Goal: Find specific page/section: Find specific page/section

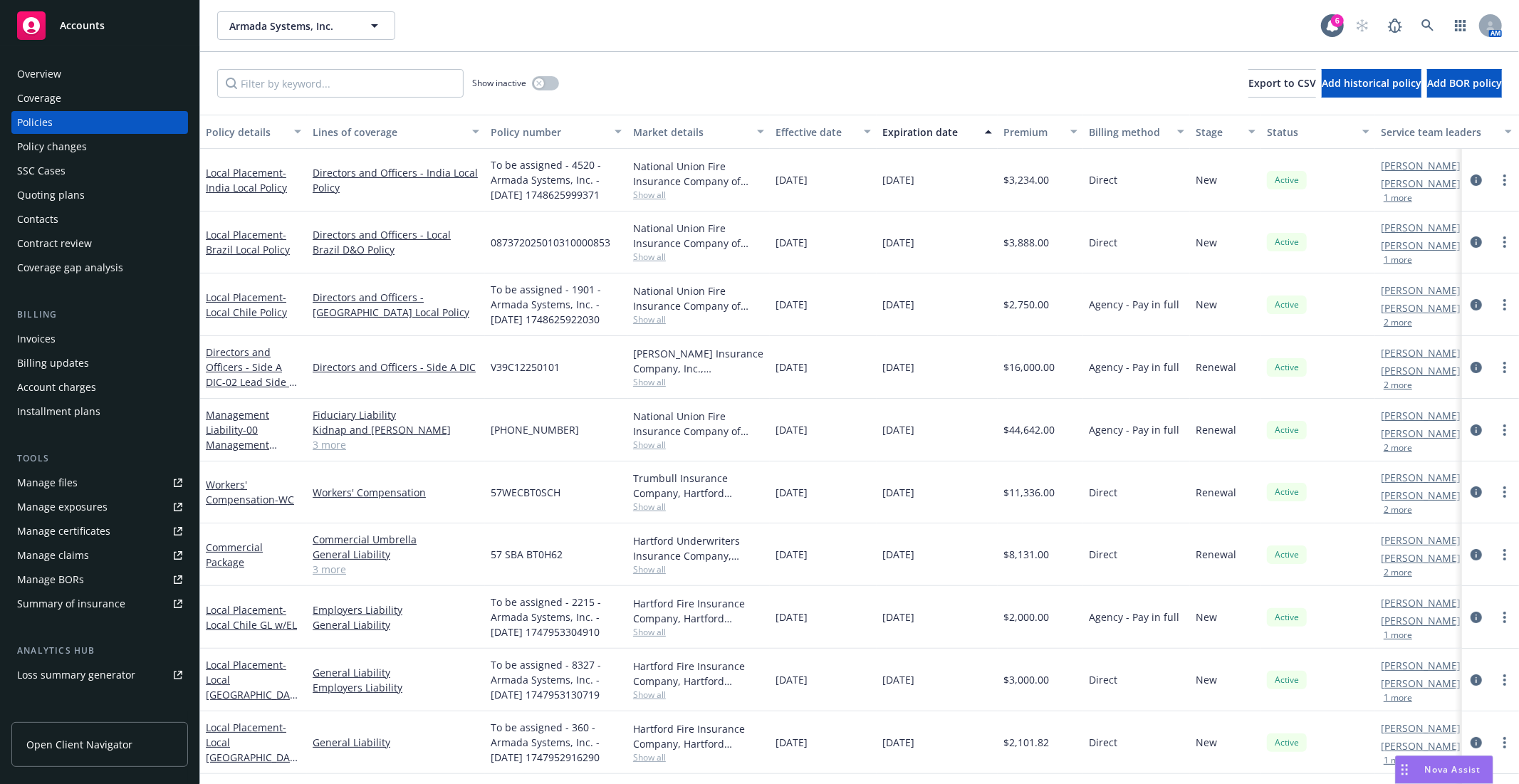
click at [276, 26] on span "Armada Systems, Inc." at bounding box center [291, 26] width 123 height 15
type input "xbow"
click at [274, 68] on strong "XBOW Holding Inc" at bounding box center [277, 66] width 88 height 14
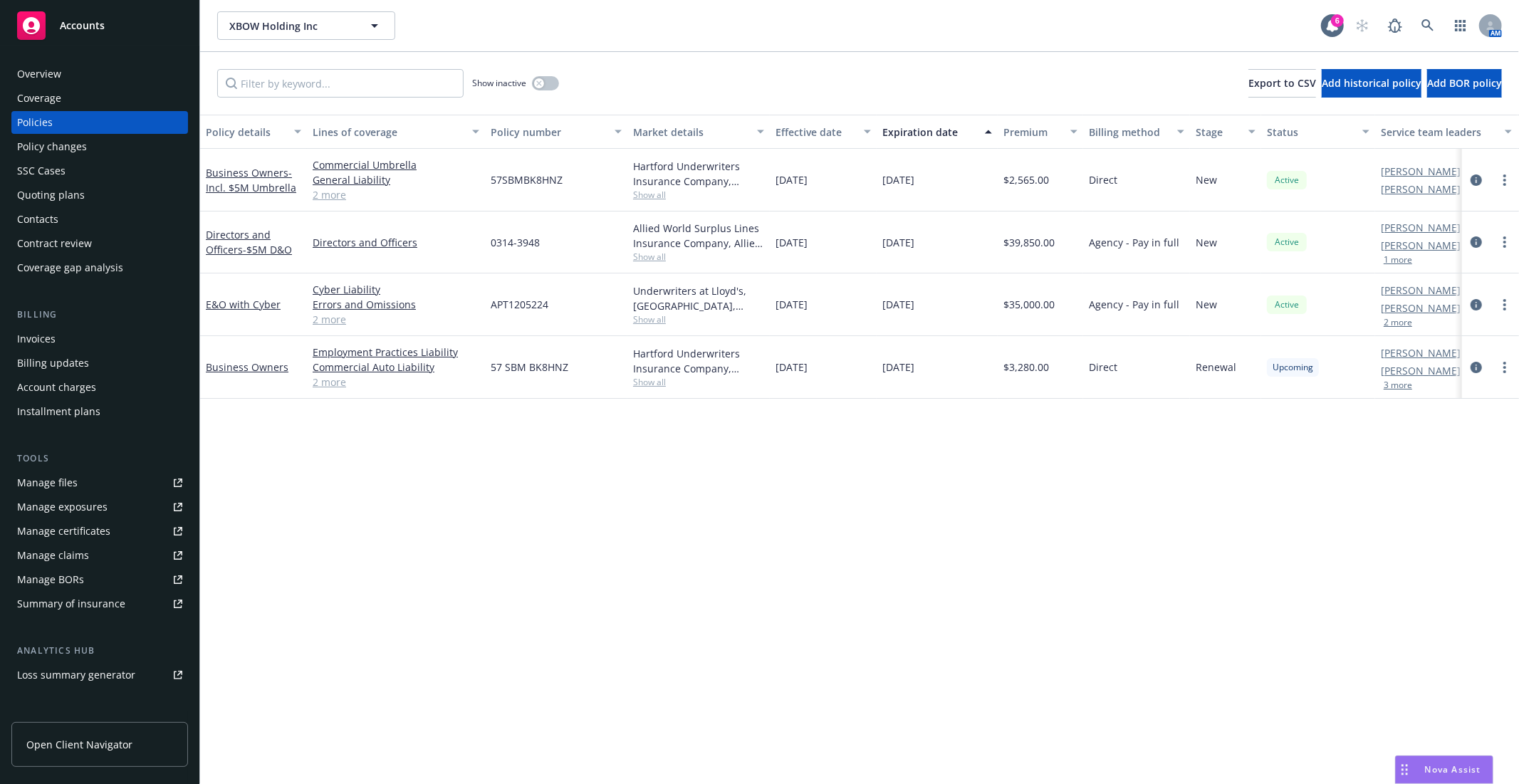
click at [630, 593] on div "Policy details Lines of coverage Policy number Market details Effective date Ex…" at bounding box center [860, 449] width 1319 height 669
click at [786, 560] on div "Policy details Lines of coverage Policy number Market details Effective date Ex…" at bounding box center [860, 449] width 1319 height 669
